Goal: Check status: Check status

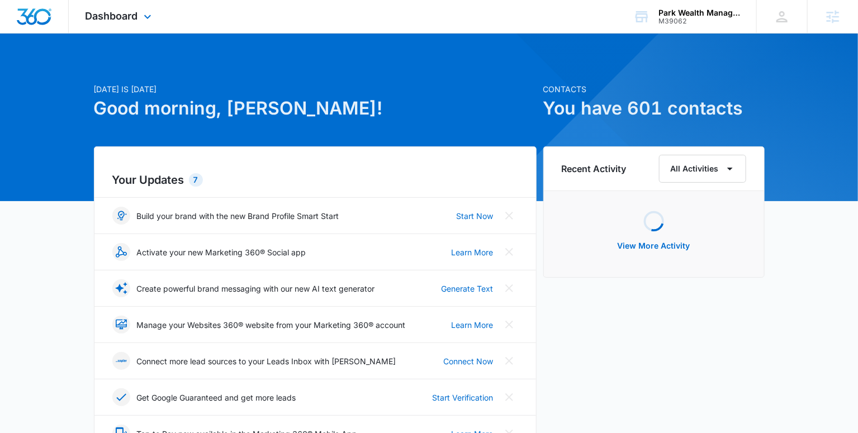
click at [110, 23] on div "Dashboard Apps Reputation Websites Forms CRM Email Social Payments POS Content …" at bounding box center [120, 16] width 102 height 33
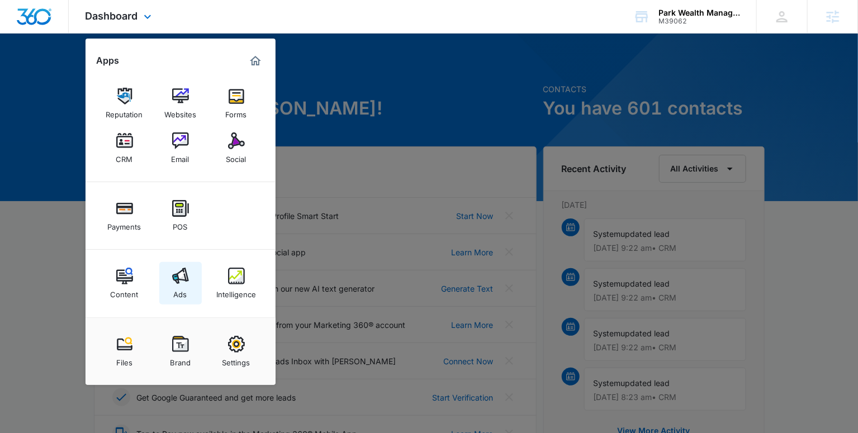
click at [196, 295] on link "Ads" at bounding box center [180, 283] width 42 height 42
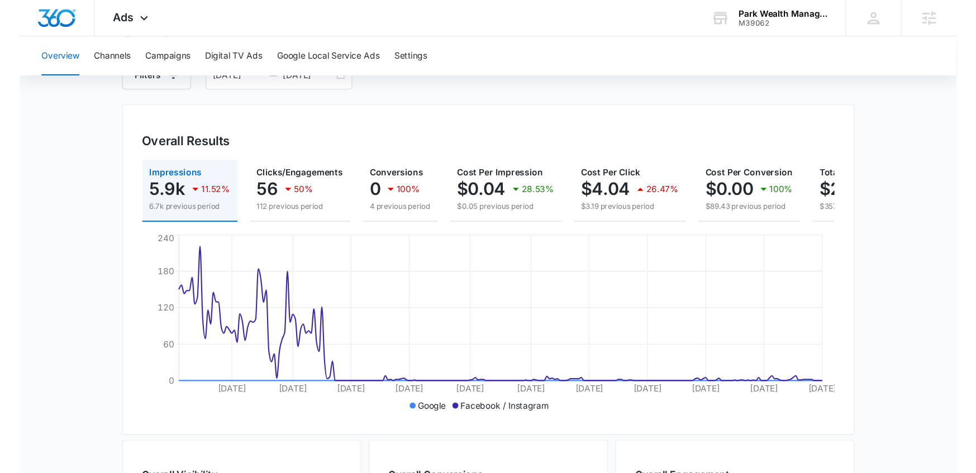
scroll to position [65, 0]
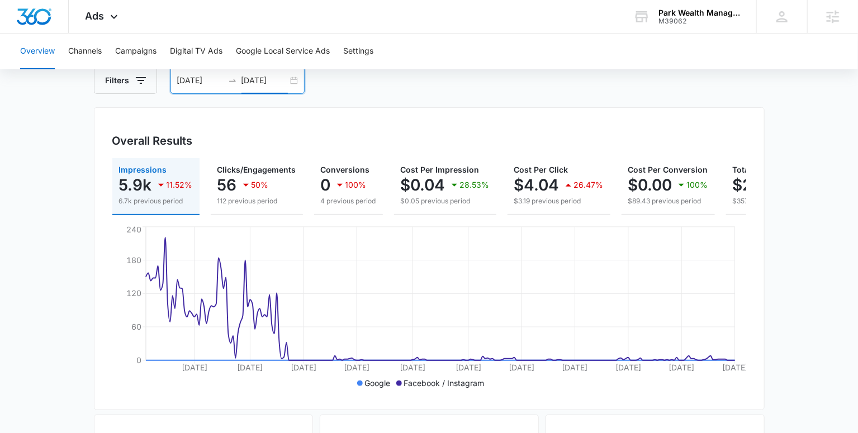
click at [253, 84] on input "09/01/2025" at bounding box center [264, 80] width 46 height 12
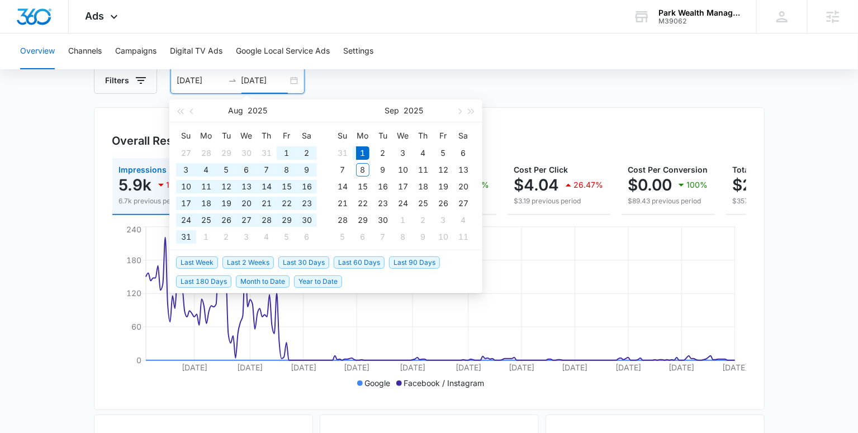
type input "09/01/2025"
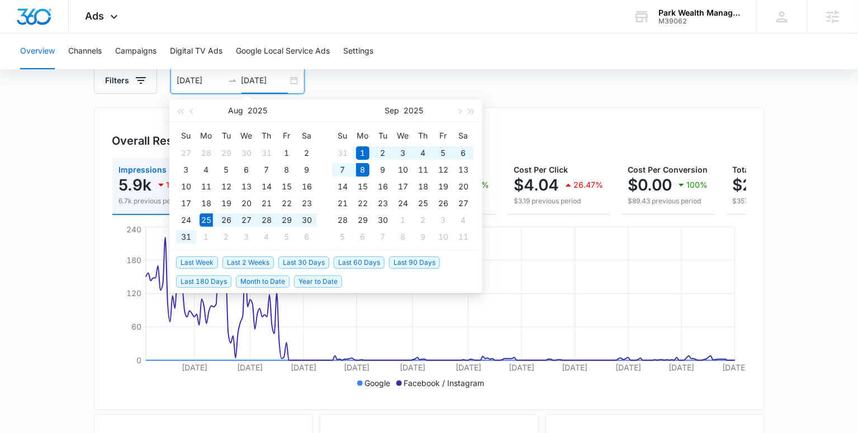
click at [242, 266] on span "Last 2 Weeks" at bounding box center [247, 263] width 51 height 12
type input "08/25/2025"
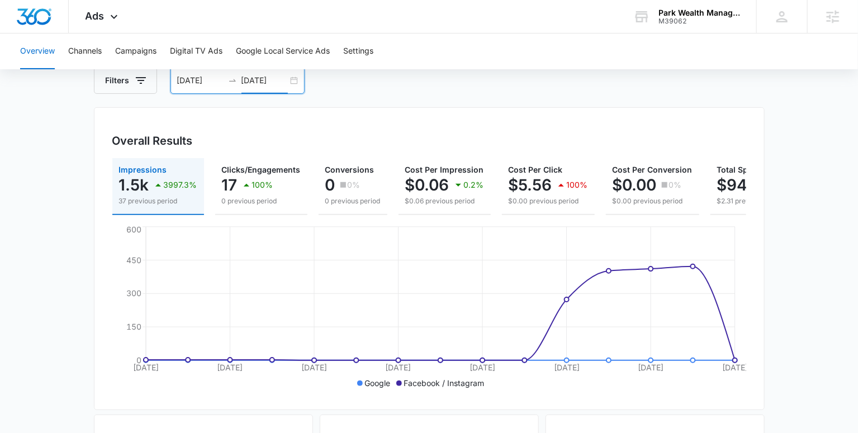
click at [260, 80] on input "09/08/2025" at bounding box center [264, 80] width 46 height 12
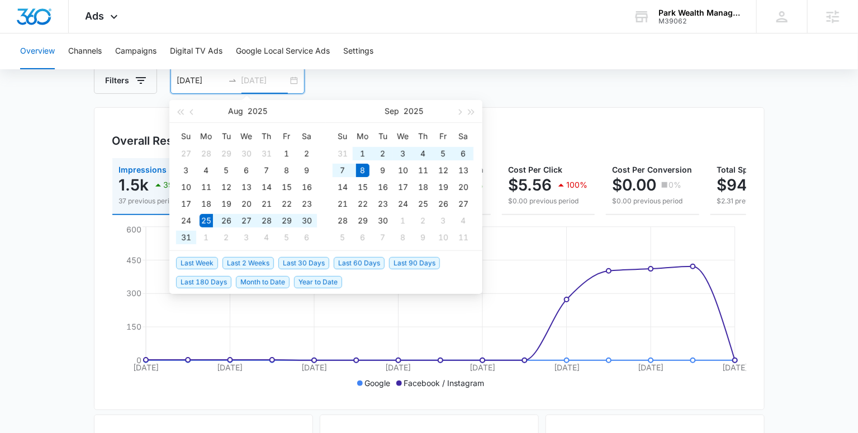
type input "09/08/2025"
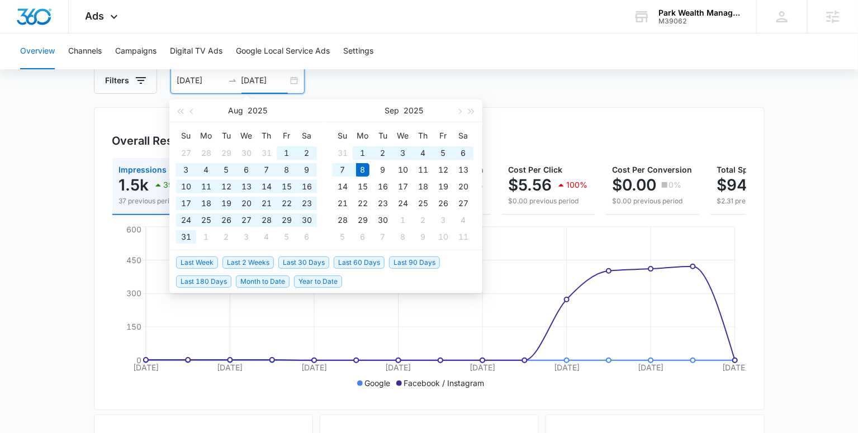
click at [192, 286] on span "Last 180 Days" at bounding box center [203, 282] width 55 height 12
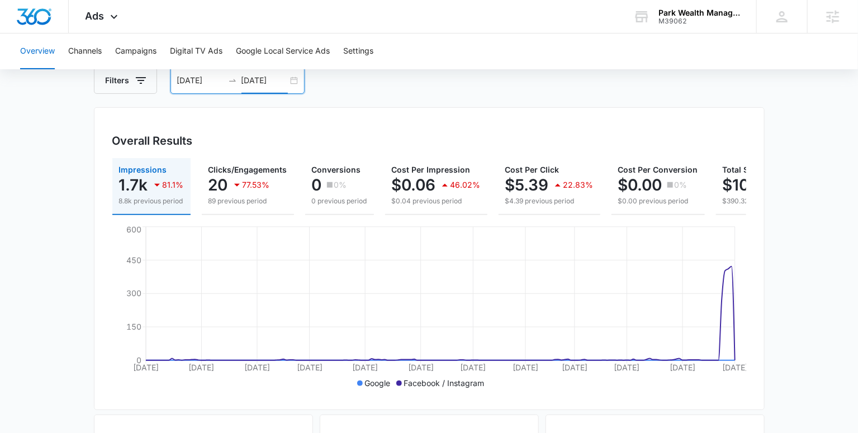
click at [202, 84] on input "03/12/2025" at bounding box center [200, 80] width 46 height 12
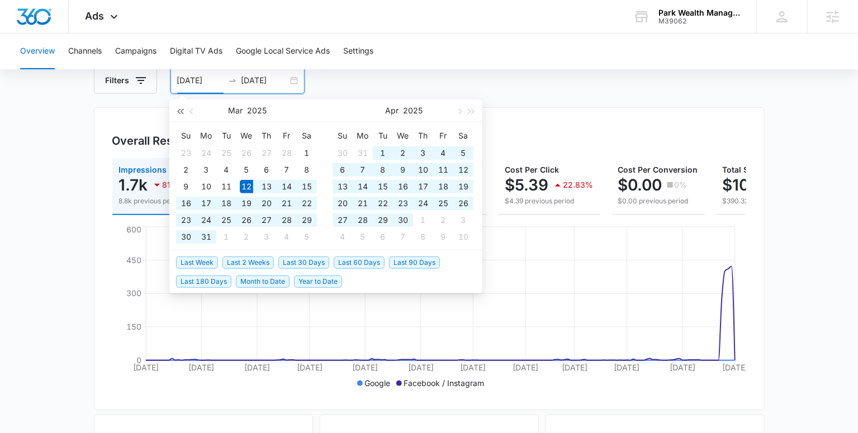
click at [178, 112] on button "button" at bounding box center [180, 110] width 12 height 22
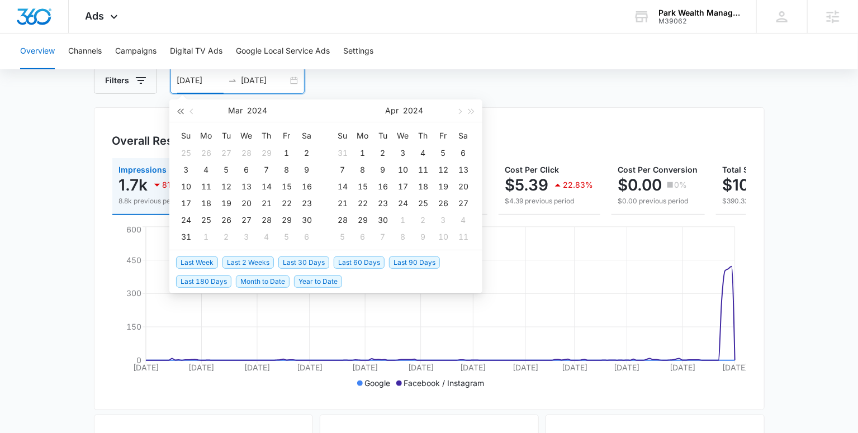
click at [178, 112] on button "button" at bounding box center [180, 110] width 12 height 22
click at [472, 114] on button "button" at bounding box center [472, 110] width 12 height 22
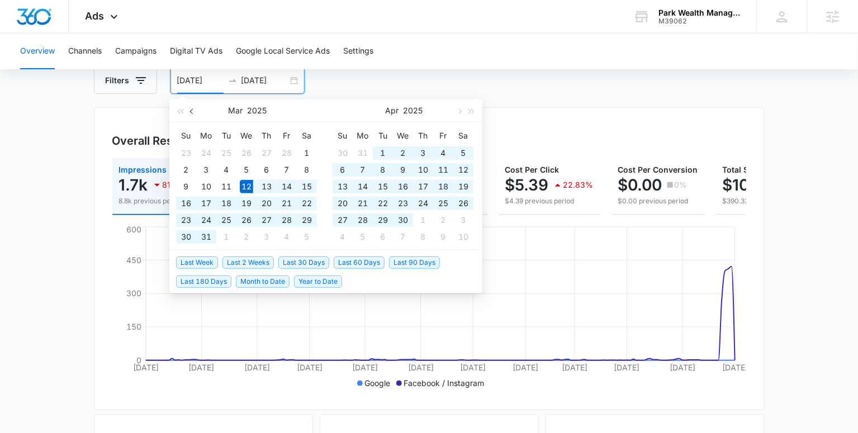
click at [196, 113] on button "button" at bounding box center [192, 110] width 12 height 22
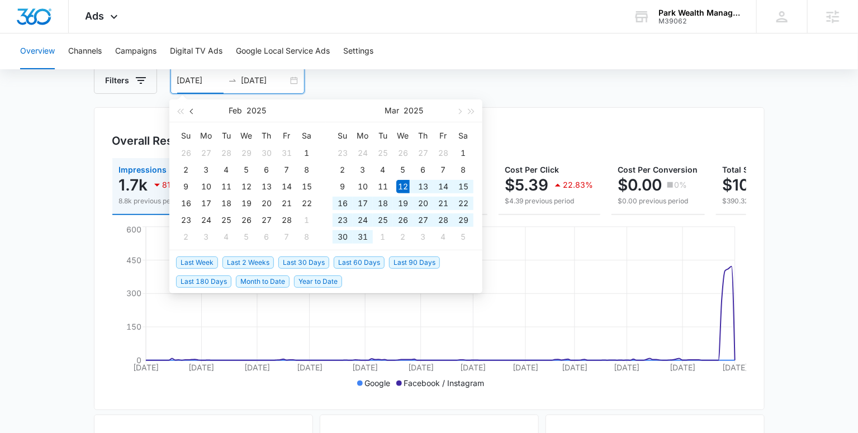
click at [196, 113] on button "button" at bounding box center [192, 110] width 12 height 22
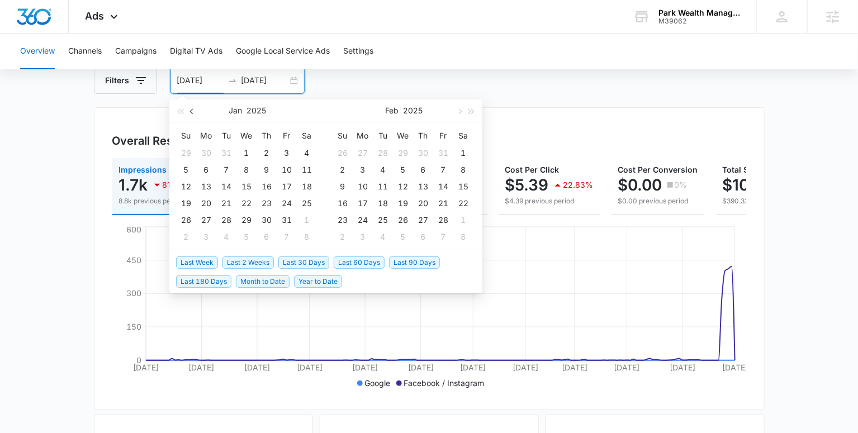
click at [196, 113] on button "button" at bounding box center [192, 110] width 12 height 22
type input "12/01/2024"
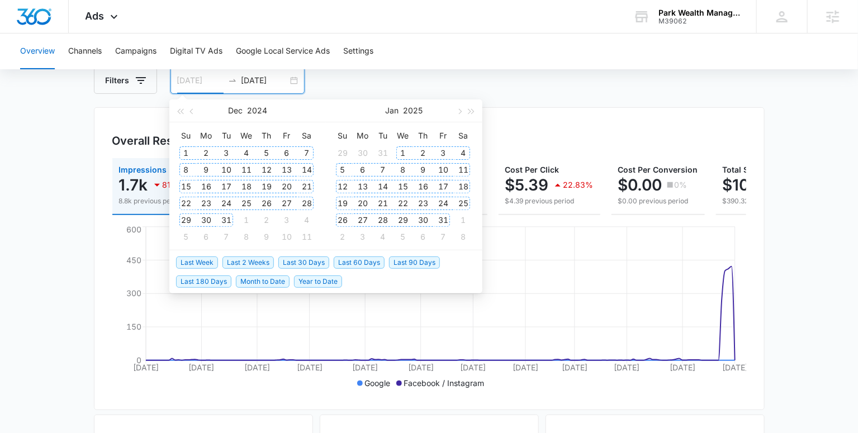
click at [187, 156] on div "1" at bounding box center [185, 152] width 13 height 13
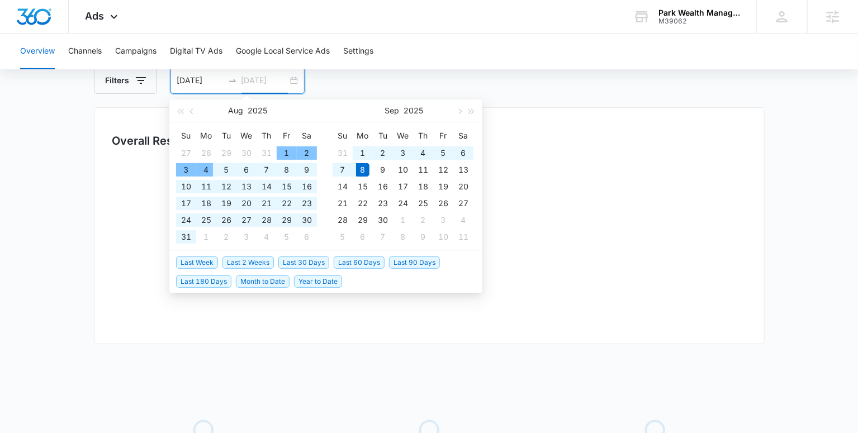
type input "09/08/2025"
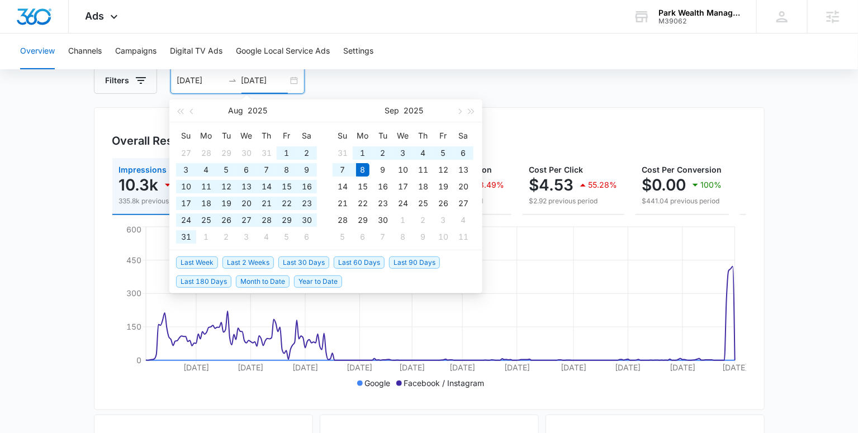
click at [800, 321] on main "Overview Filters 12/01/2024 09/08/2025 Overall Results Impressions 10.3k 96.94%…" at bounding box center [429, 441] width 858 height 802
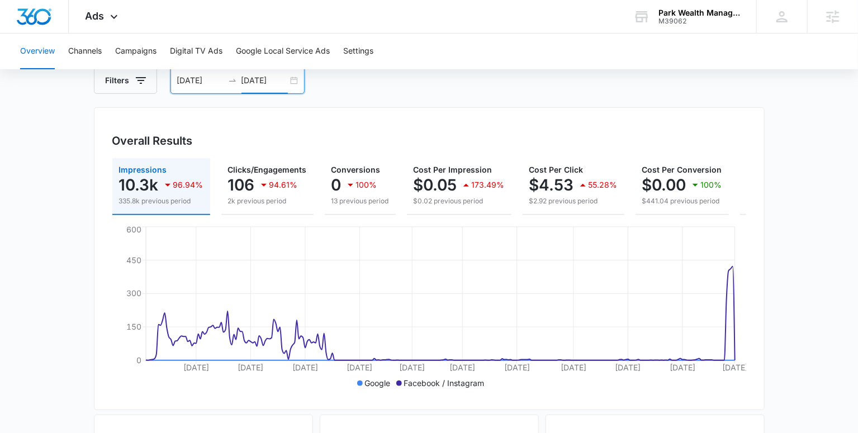
click at [488, 133] on div "Overall Results" at bounding box center [429, 140] width 634 height 17
click at [339, 113] on div "Overall Results Impressions 10.3k 96.94% 335.8k previous period Clicks/Engageme…" at bounding box center [429, 258] width 671 height 303
click at [93, 21] on span "Ads" at bounding box center [95, 16] width 19 height 12
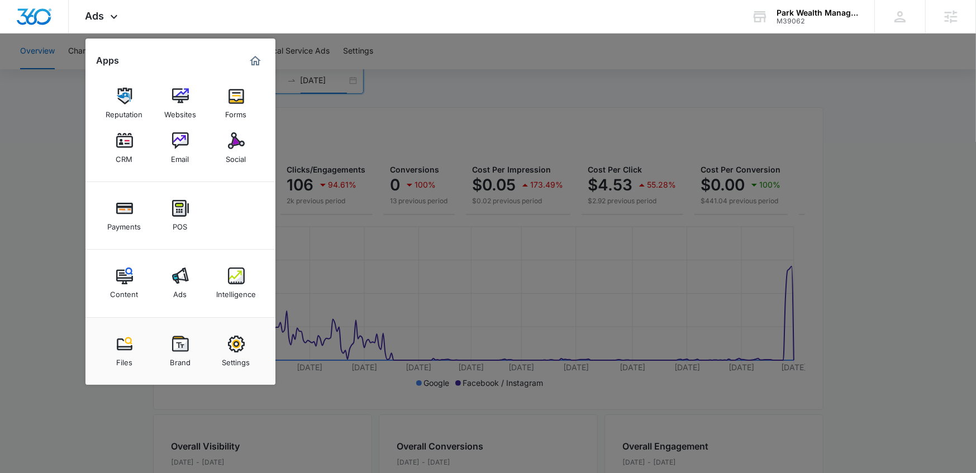
click at [492, 60] on div at bounding box center [488, 236] width 976 height 473
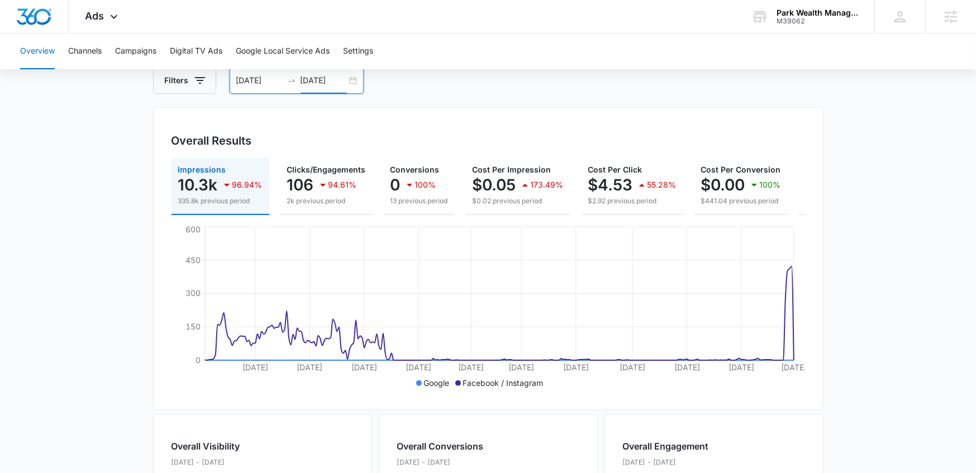
click at [352, 82] on div "12/01/2024 09/08/2025" at bounding box center [297, 80] width 134 height 27
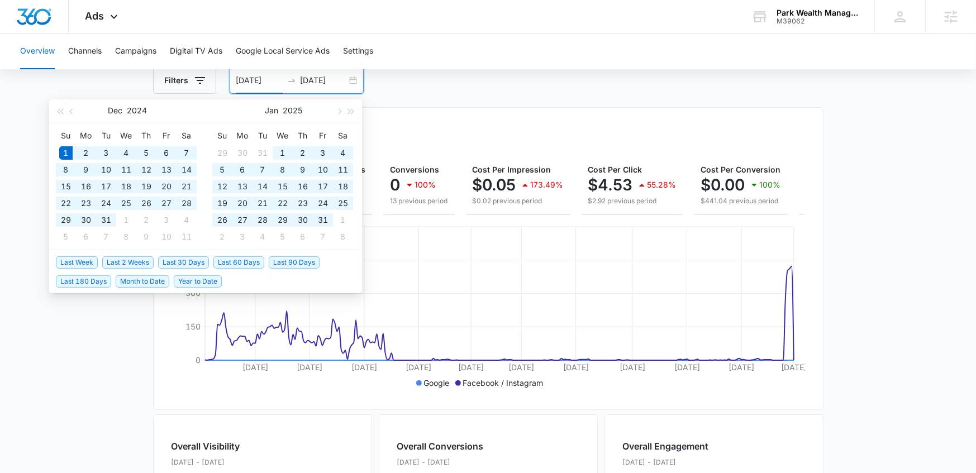
click at [80, 262] on span "Last Week" at bounding box center [77, 263] width 42 height 12
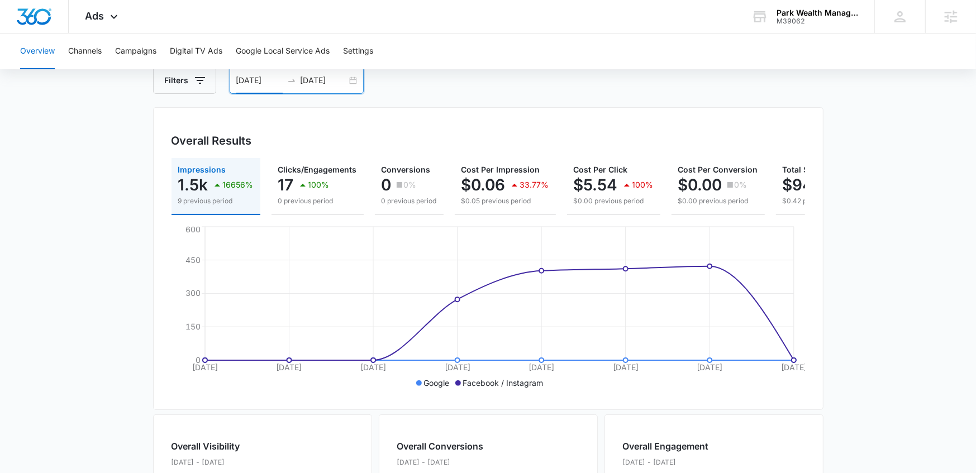
click at [246, 79] on input "09/01/2025" at bounding box center [259, 80] width 46 height 12
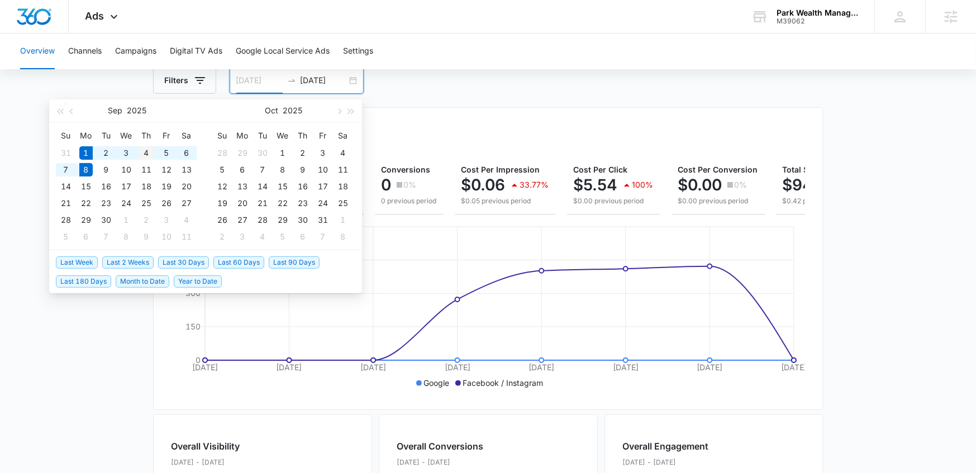
type input "09/04/2025"
click at [148, 157] on div "4" at bounding box center [146, 152] width 13 height 13
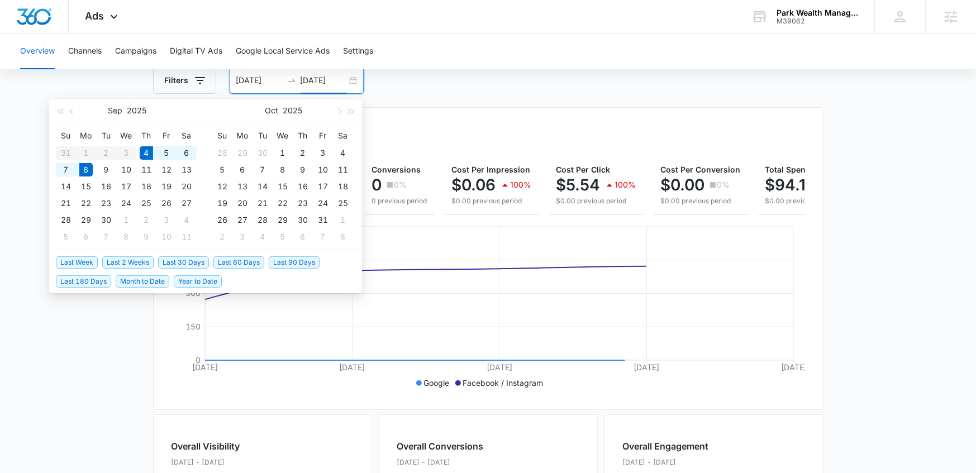
click at [865, 298] on main "Overview Filters 09/04/2025 09/08/2025 Overall Results Impressions 1.5k 100% 0 …" at bounding box center [488, 441] width 976 height 802
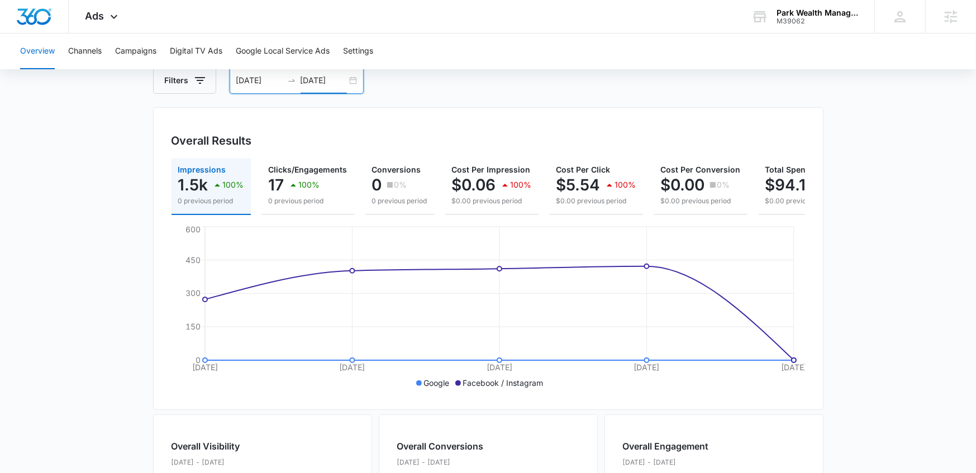
click at [326, 79] on input "09/08/2025" at bounding box center [324, 80] width 46 height 12
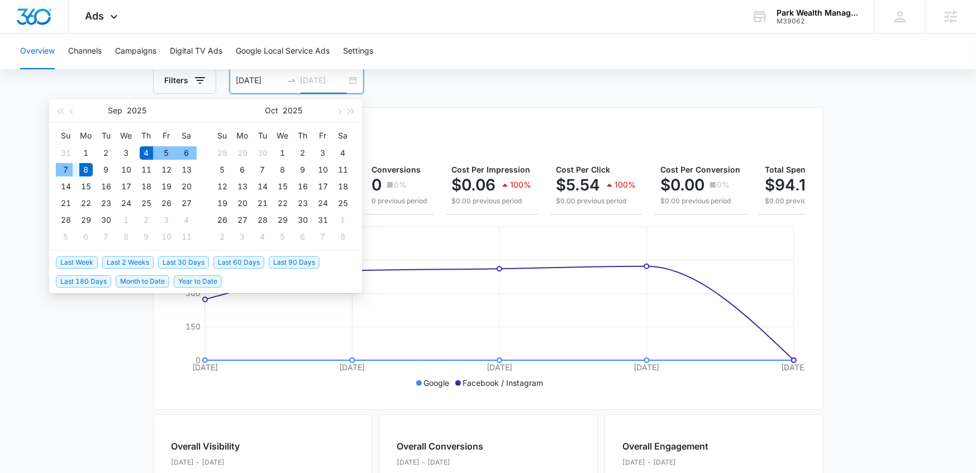
click at [69, 173] on div "7" at bounding box center [65, 169] width 13 height 13
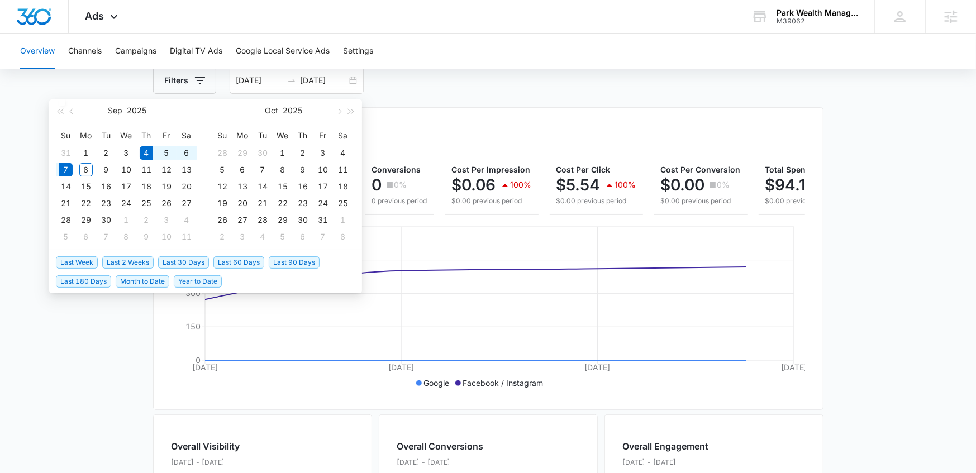
click at [865, 208] on main "Overview Filters 09/04/2025 09/07/2025 Overall Results Impressions 1.5k 100% 0 …" at bounding box center [488, 441] width 976 height 802
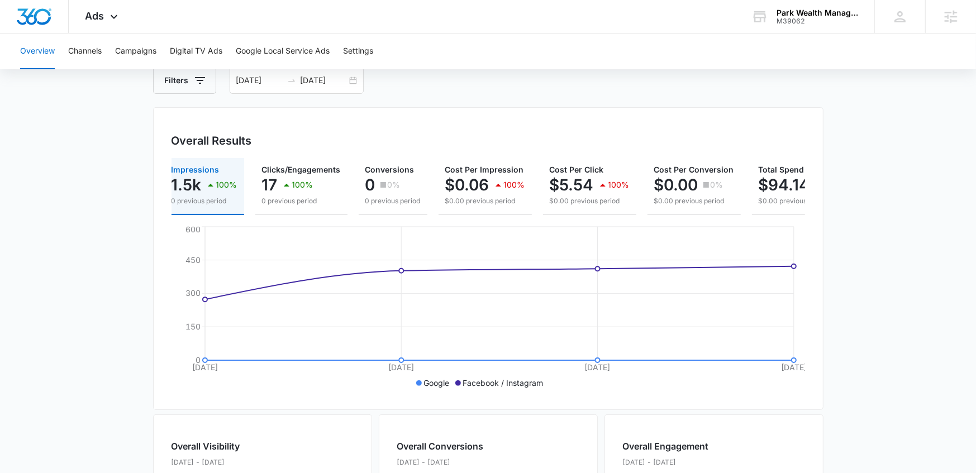
scroll to position [0, 55]
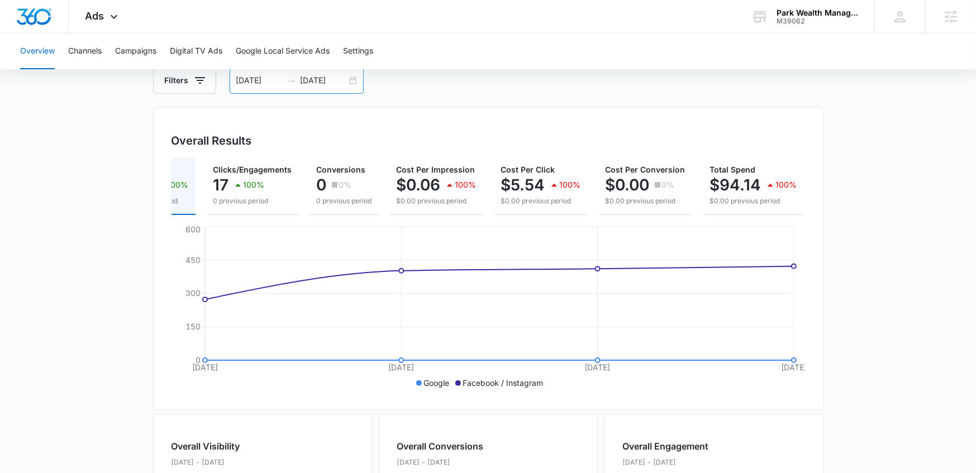
click at [327, 80] on input "09/07/2025" at bounding box center [324, 80] width 46 height 12
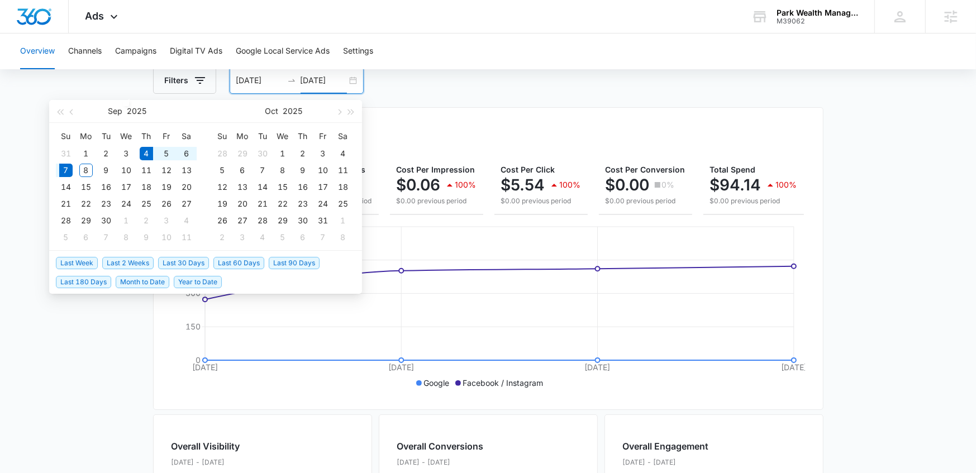
type input "09/07/2025"
click at [203, 279] on span "Year to Date" at bounding box center [198, 282] width 48 height 12
type input "01/01/2025"
type input "09/08/2025"
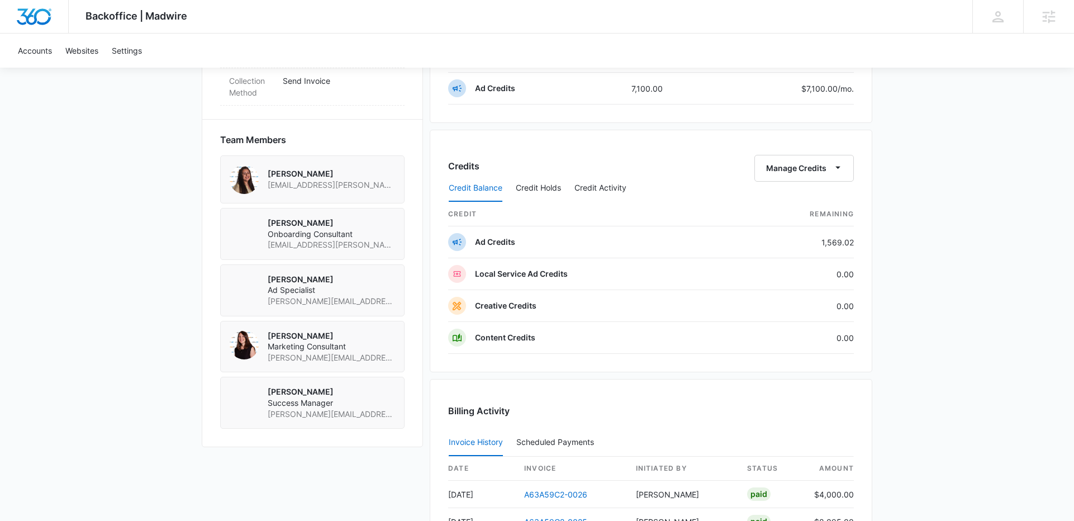
scroll to position [927, 0]
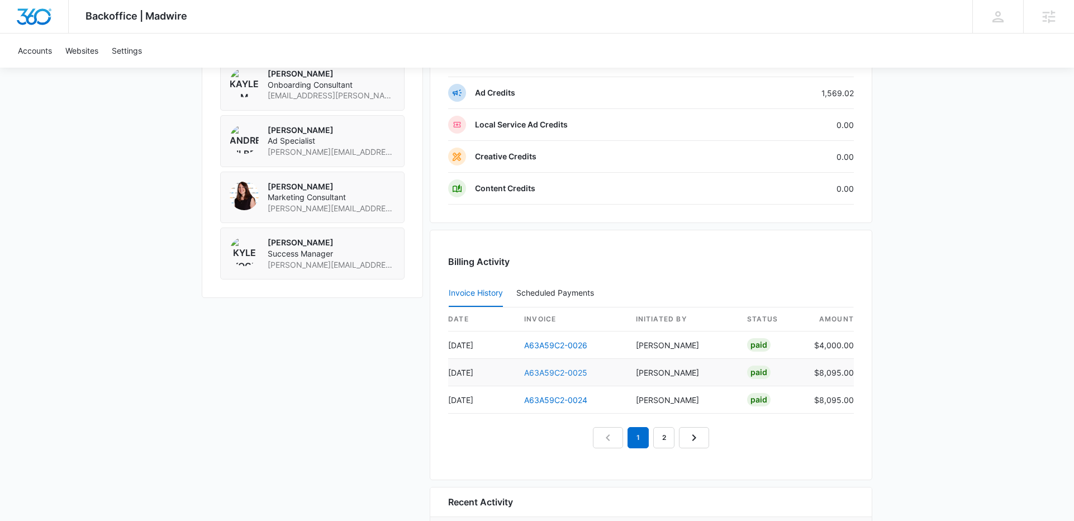
click at [548, 374] on link "A63A59C2-0025" at bounding box center [555, 373] width 63 height 10
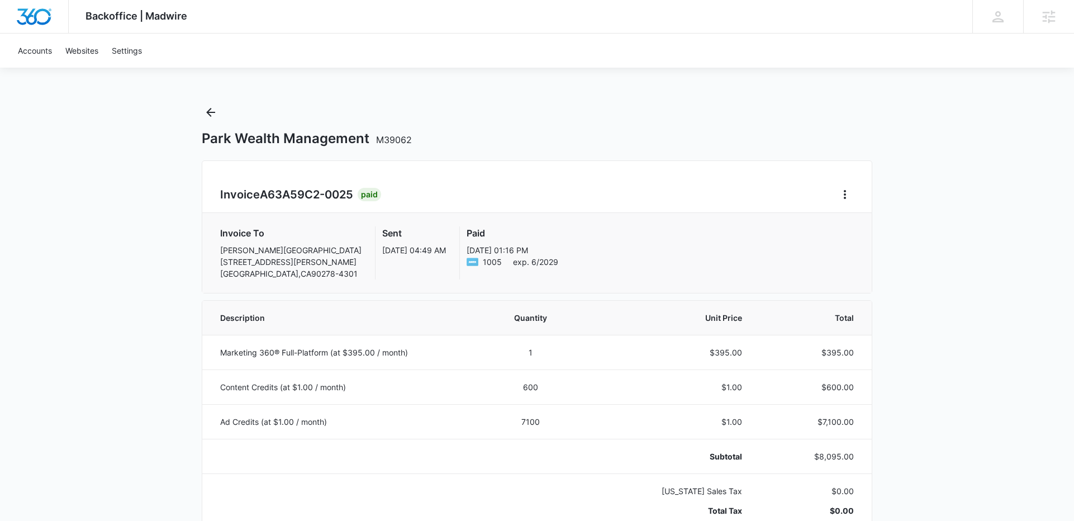
scroll to position [591, 0]
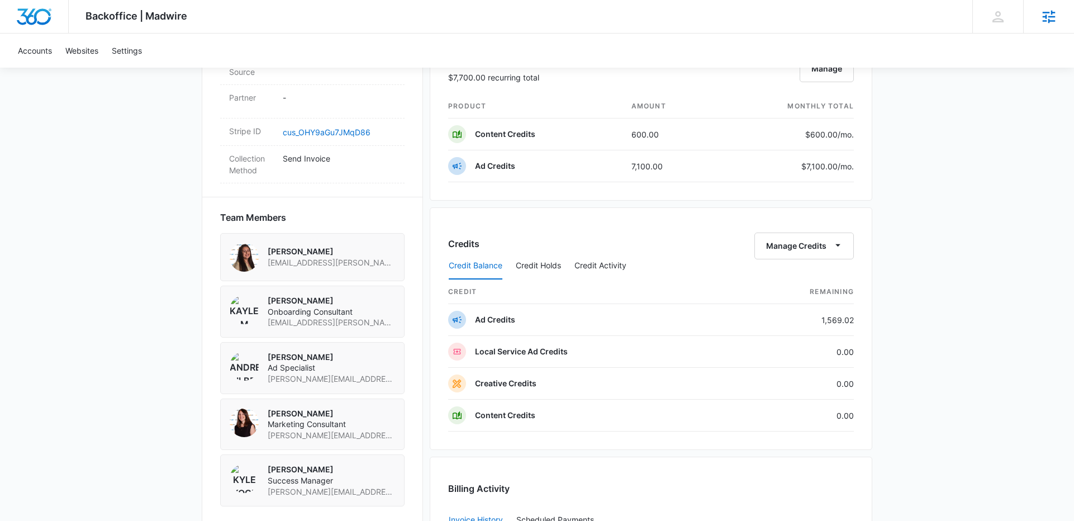
scroll to position [706, 0]
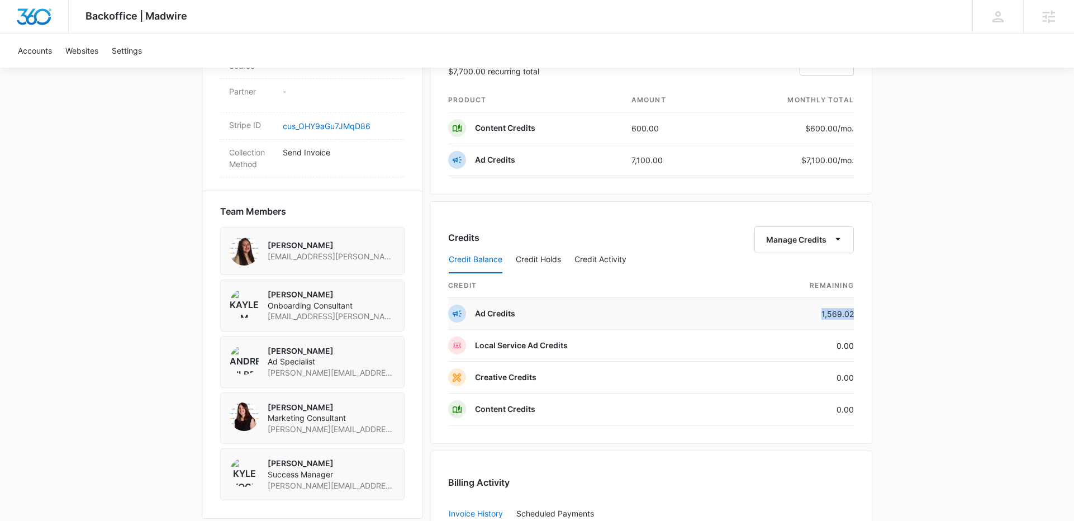
drag, startPoint x: 853, startPoint y: 313, endPoint x: 820, endPoint y: 312, distance: 32.4
click at [820, 312] on td "1,569.02" at bounding box center [794, 314] width 118 height 32
copy td "1,569.02"
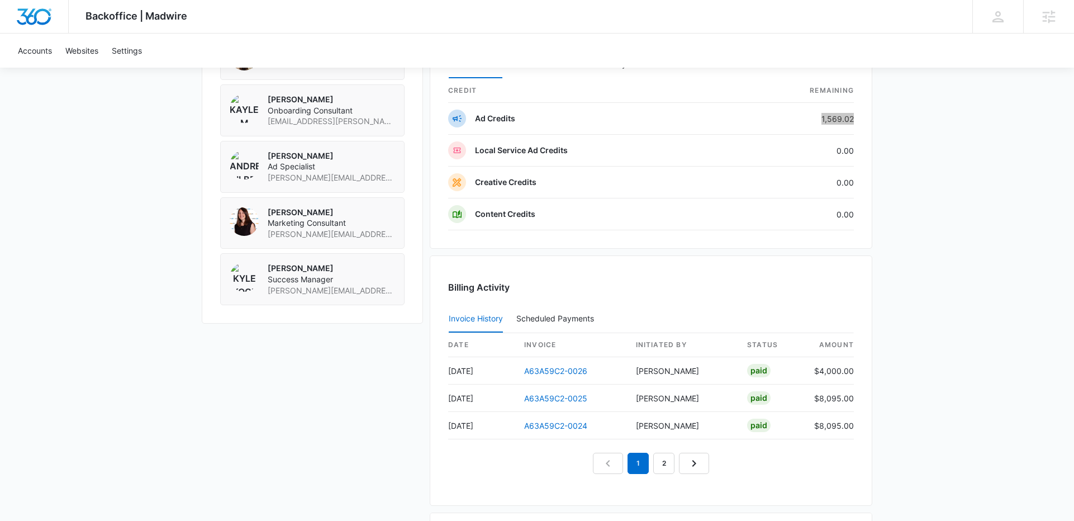
scroll to position [1067, 0]
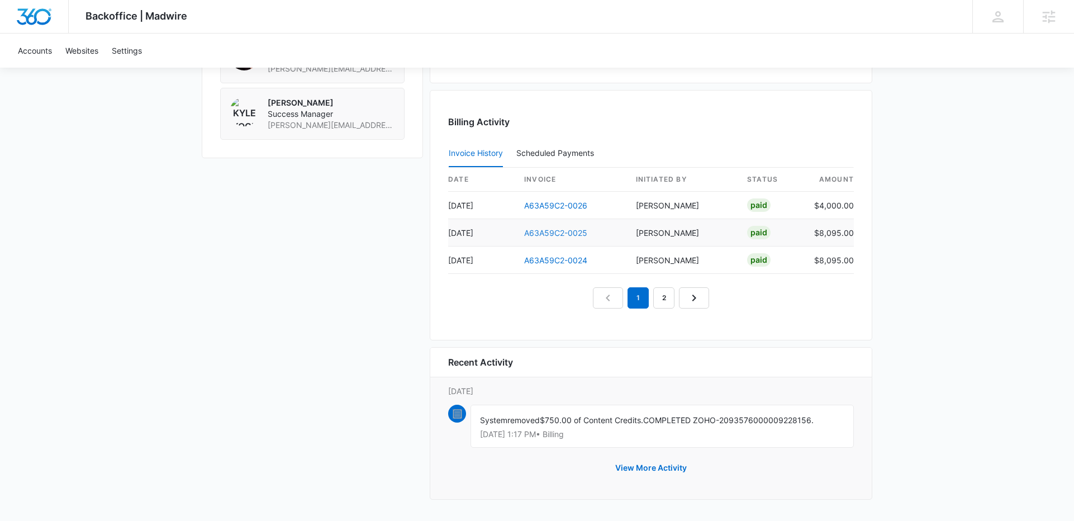
click at [563, 232] on link "A63A59C2-0025" at bounding box center [555, 233] width 63 height 10
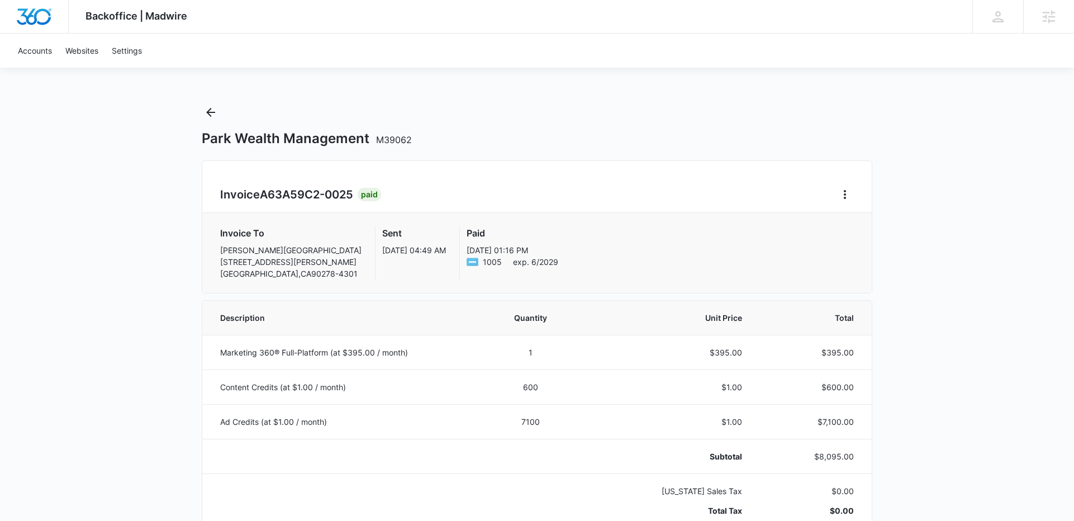
scroll to position [25, 0]
